Goal: Communication & Community: Answer question/provide support

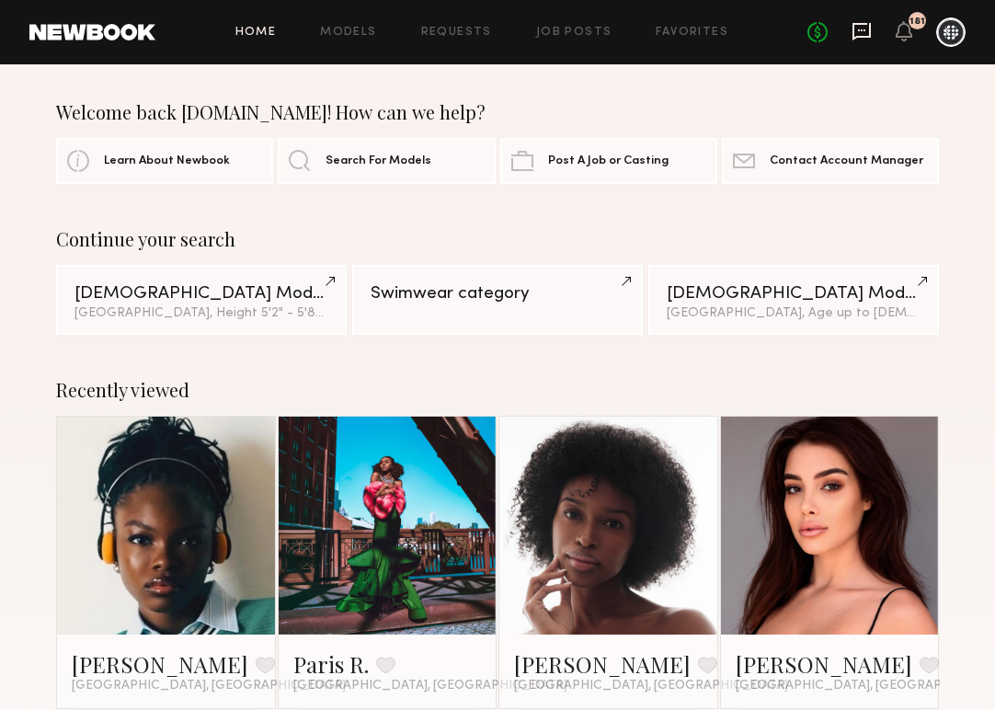
click at [855, 39] on icon at bounding box center [862, 31] width 20 height 20
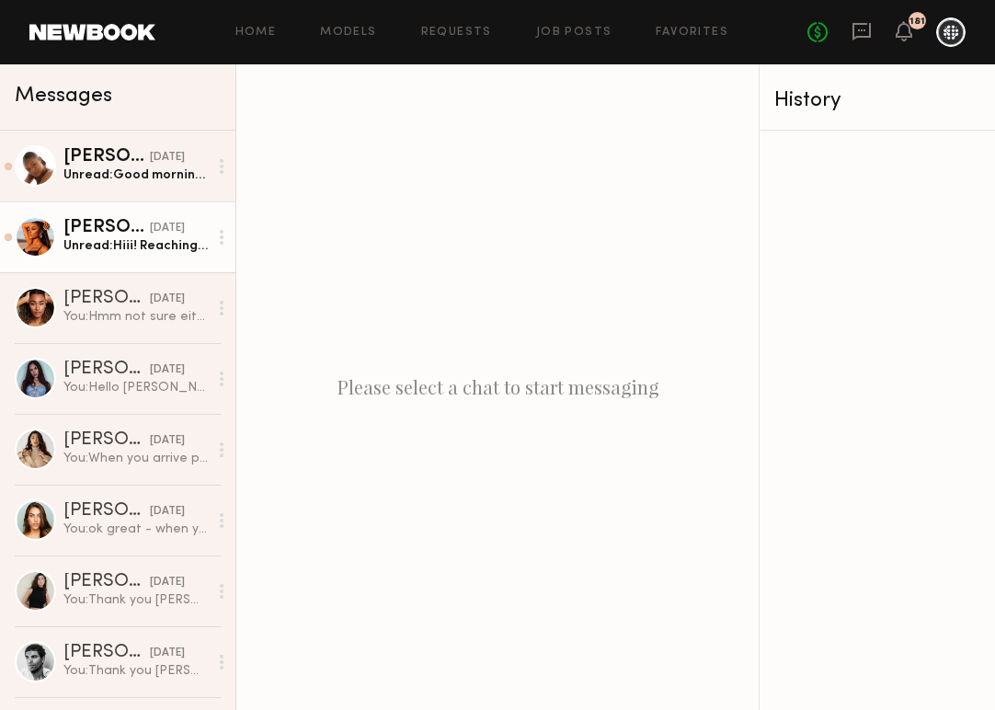
click at [162, 226] on div "09/03/2025" at bounding box center [167, 228] width 35 height 17
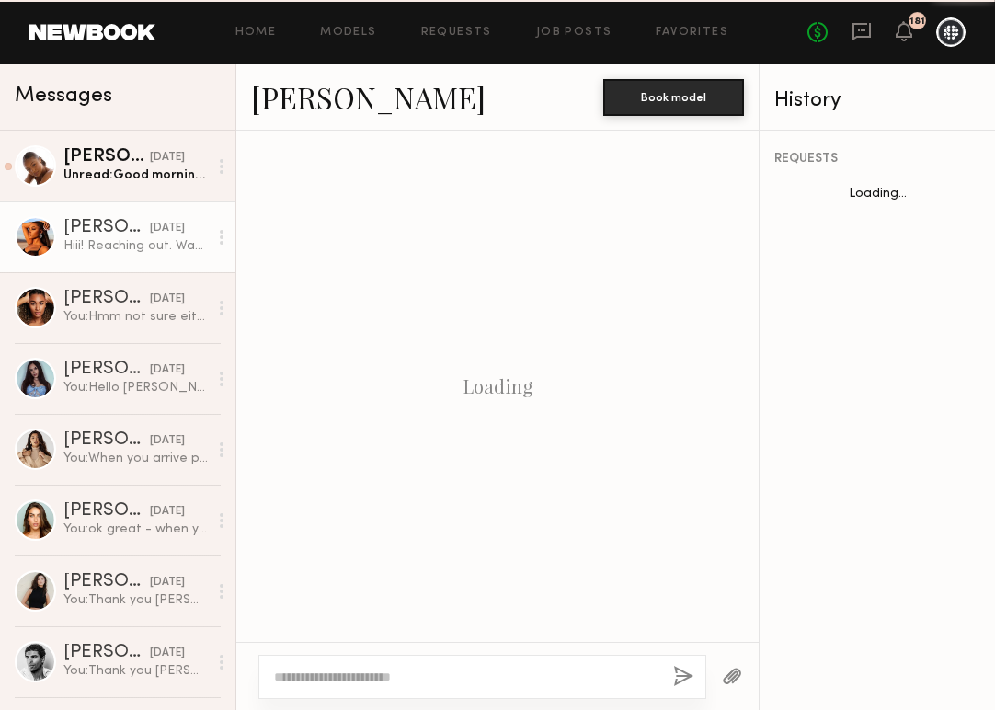
scroll to position [1214, 0]
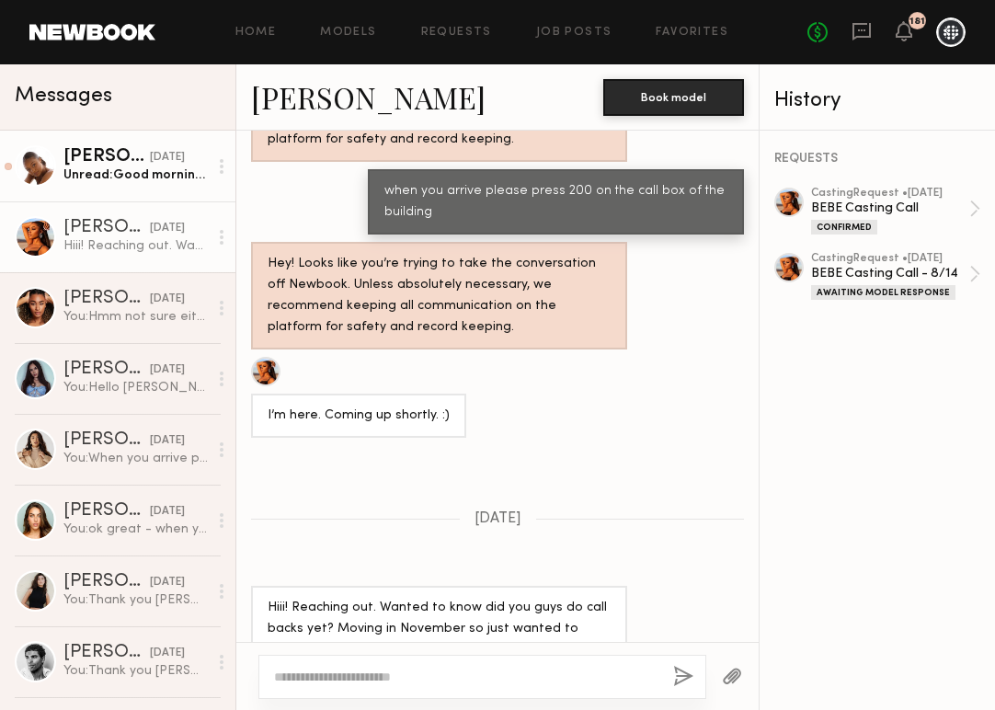
click at [160, 168] on div "Unread: Good morning! Where did I end up falling in this?!" at bounding box center [135, 174] width 144 height 17
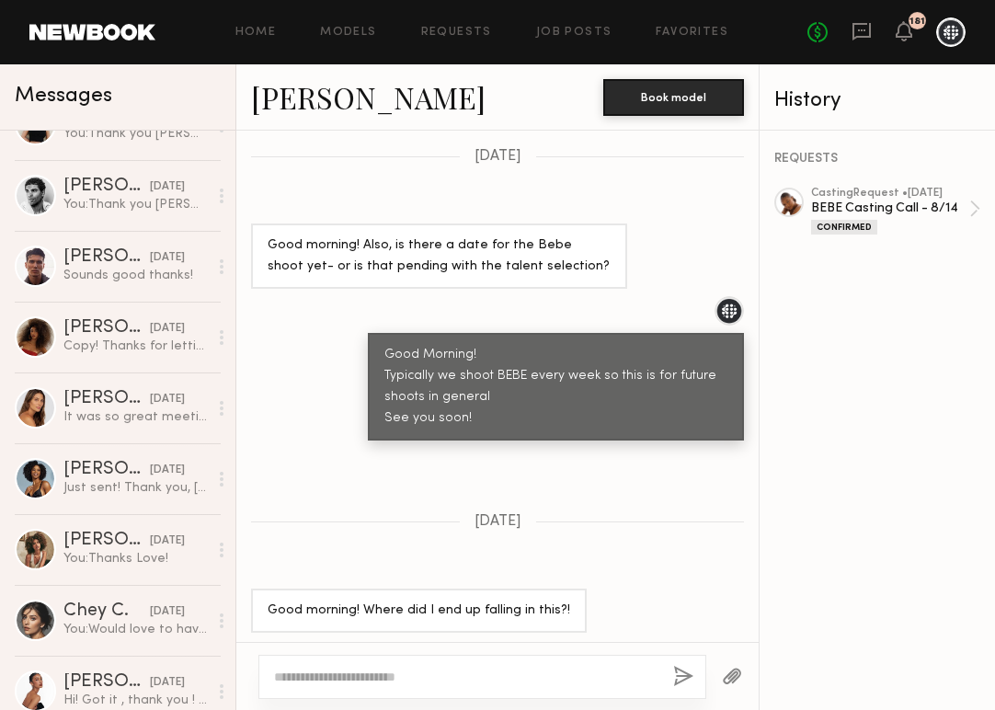
scroll to position [467, 0]
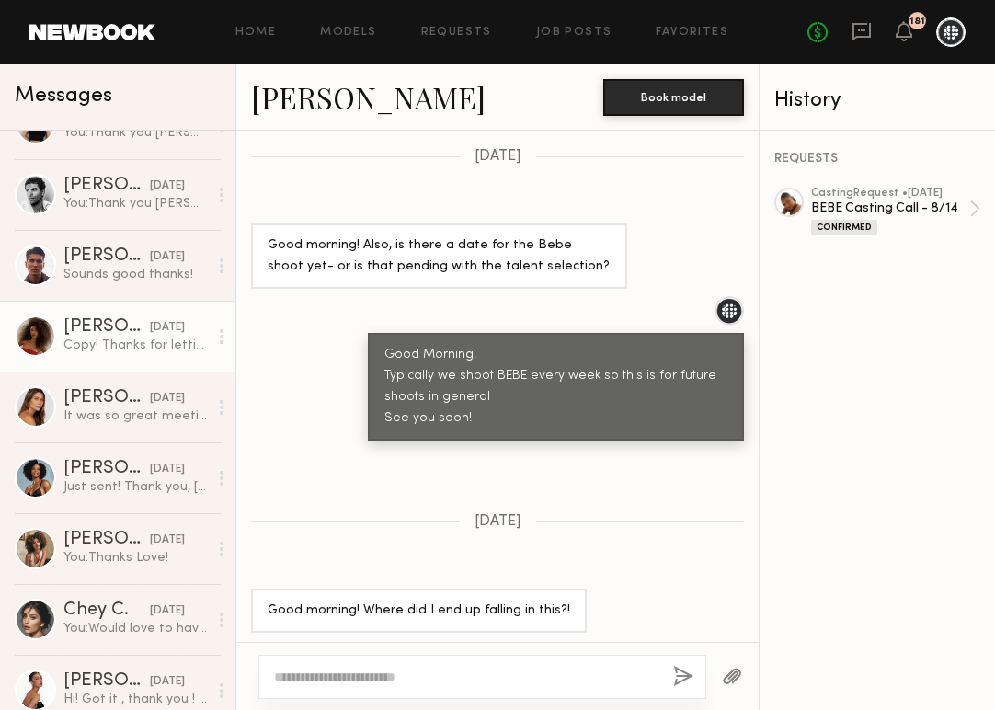
click at [150, 319] on div "08/19/2025" at bounding box center [167, 327] width 35 height 17
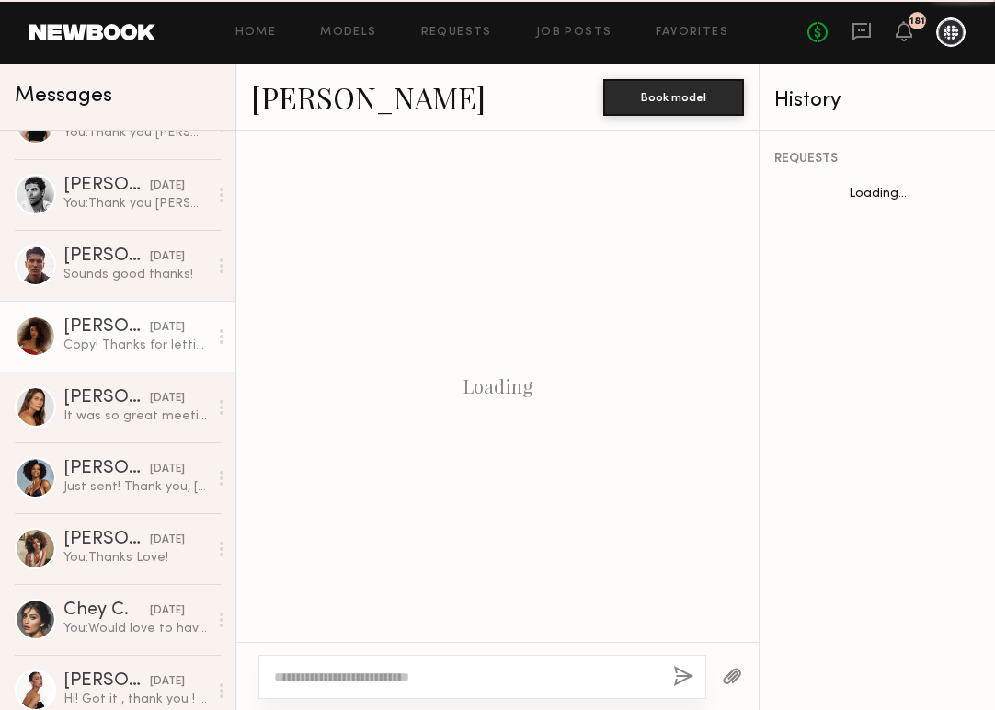
scroll to position [1260, 0]
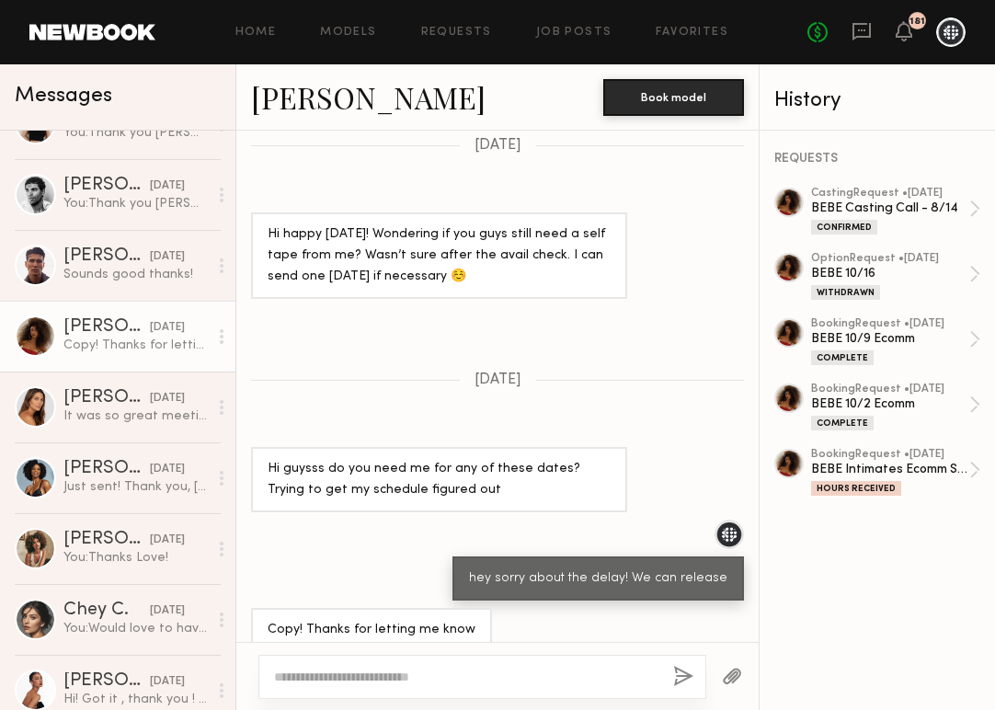
click at [799, 189] on link at bounding box center [877, 202] width 206 height 29
